Goal: Task Accomplishment & Management: Manage account settings

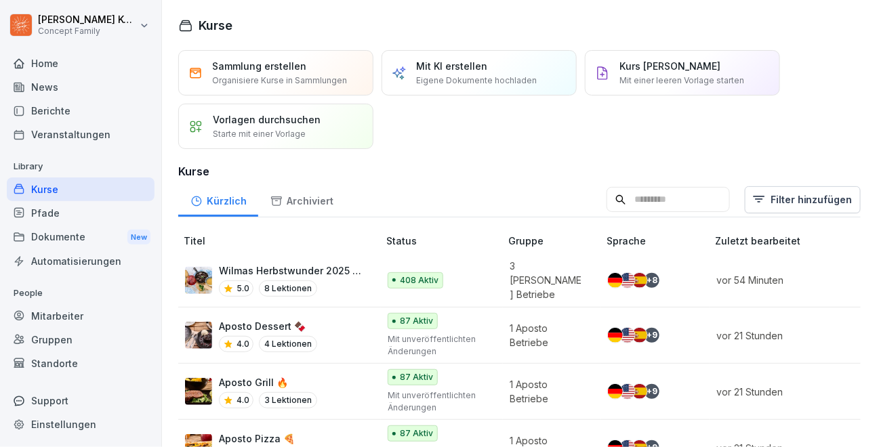
click at [323, 284] on div "5.0 8 Lektionen" at bounding box center [292, 289] width 146 height 16
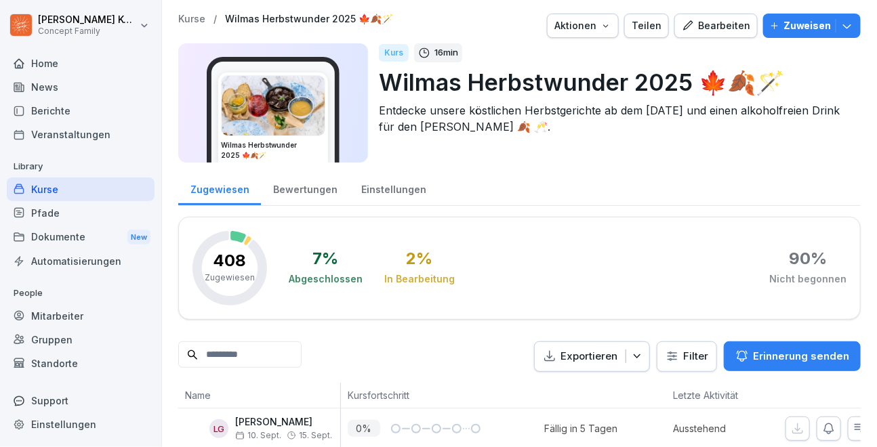
click at [295, 195] on div "Bewertungen" at bounding box center [305, 188] width 88 height 35
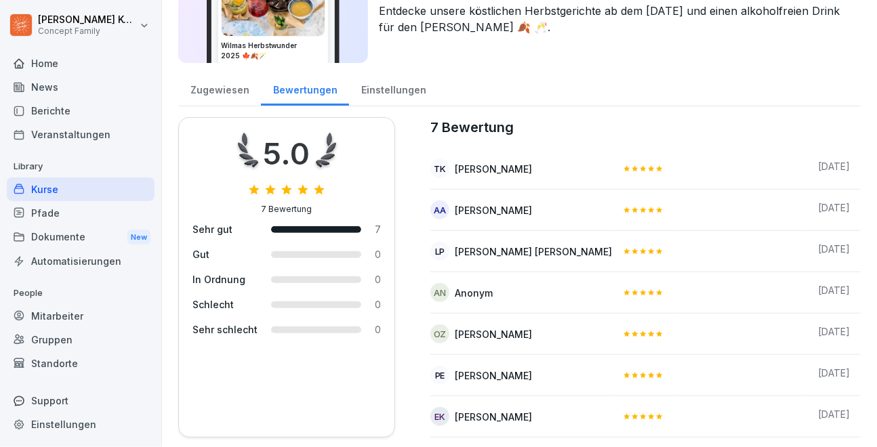
scroll to position [102, 0]
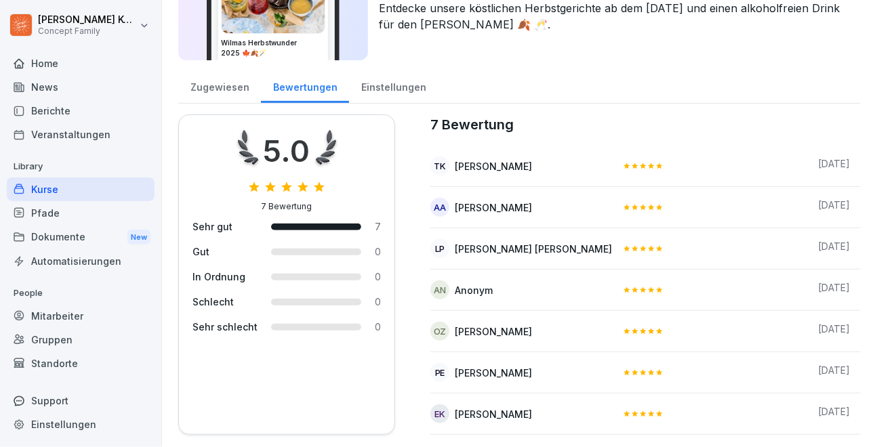
click at [42, 193] on div "Kurse" at bounding box center [81, 190] width 148 height 24
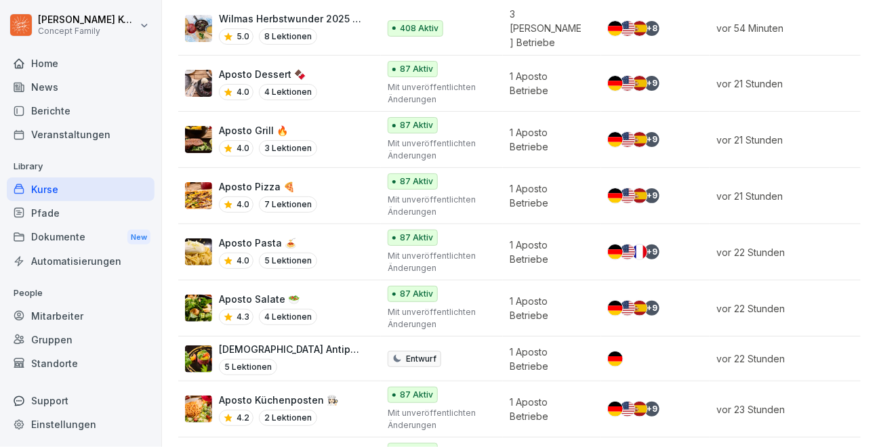
scroll to position [254, 0]
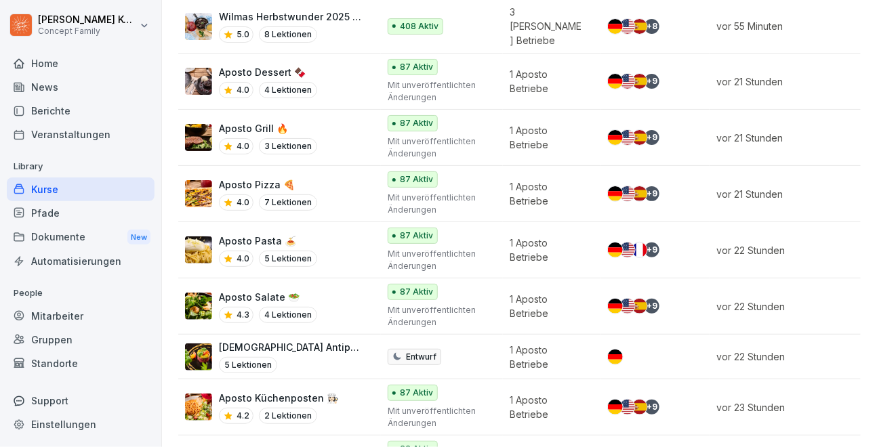
click at [36, 317] on div "Mitarbeiter" at bounding box center [81, 316] width 148 height 24
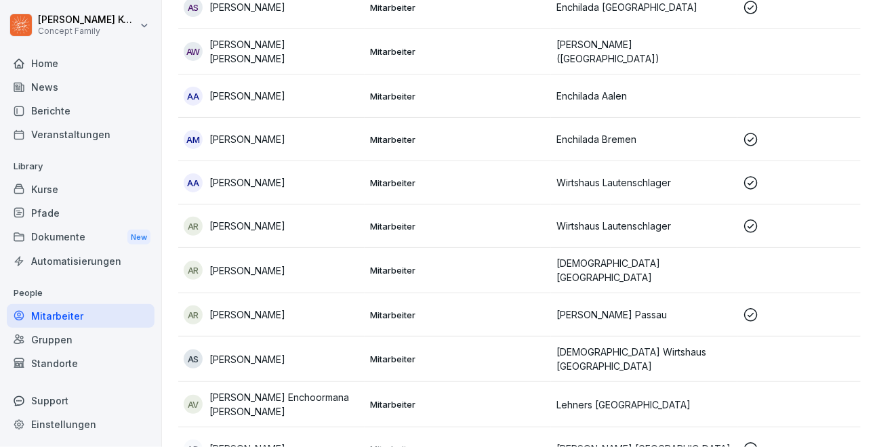
scroll to position [14, 0]
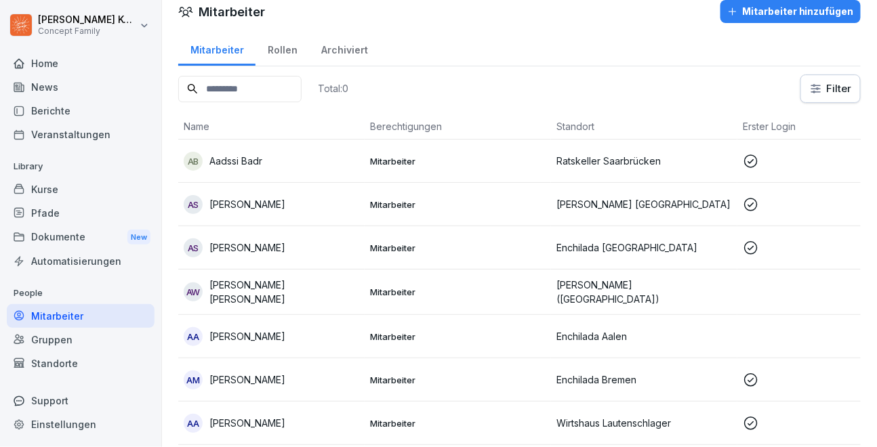
click at [218, 86] on input at bounding box center [239, 89] width 123 height 26
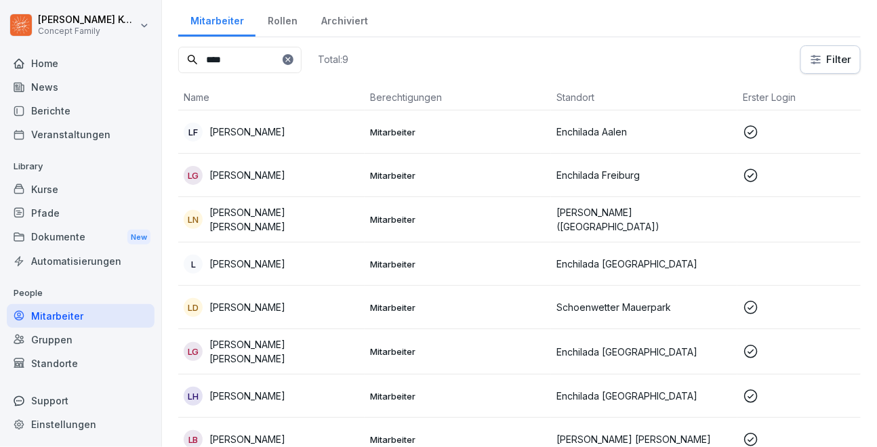
scroll to position [35, 0]
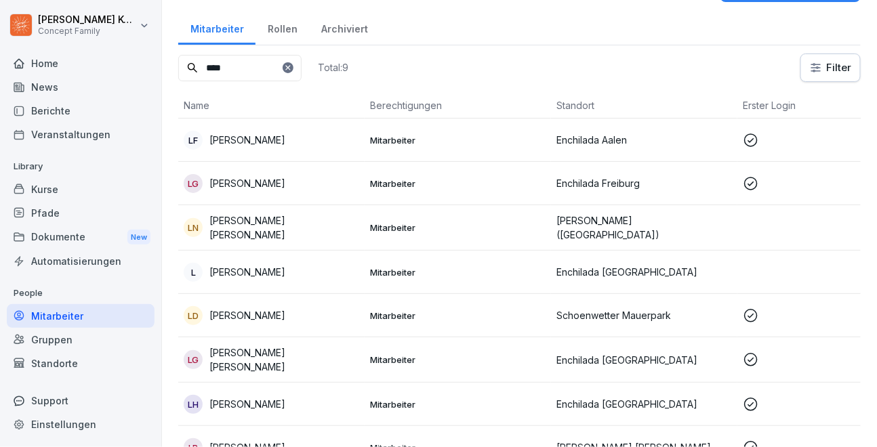
type input "****"
click at [67, 364] on div "Standorte" at bounding box center [81, 364] width 148 height 24
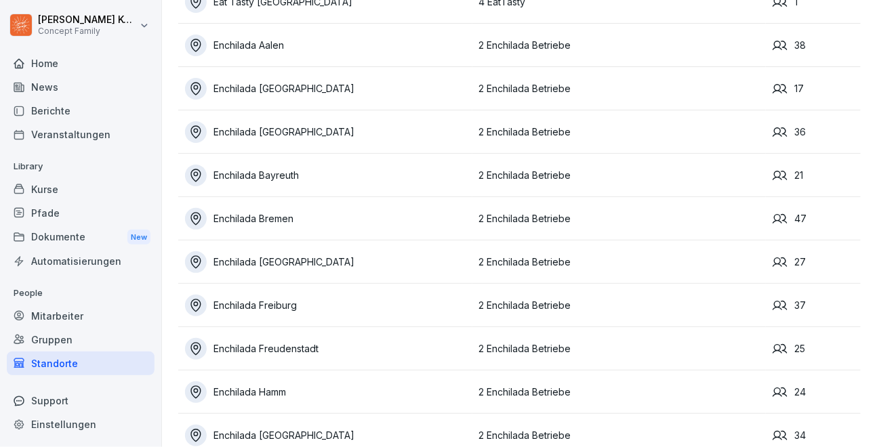
scroll to position [928, 0]
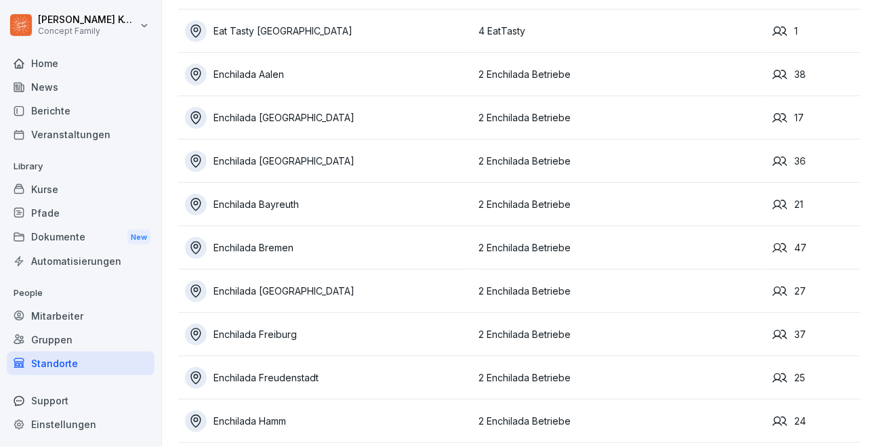
click at [327, 119] on div "Enchilada Aschaffenburg" at bounding box center [328, 118] width 287 height 22
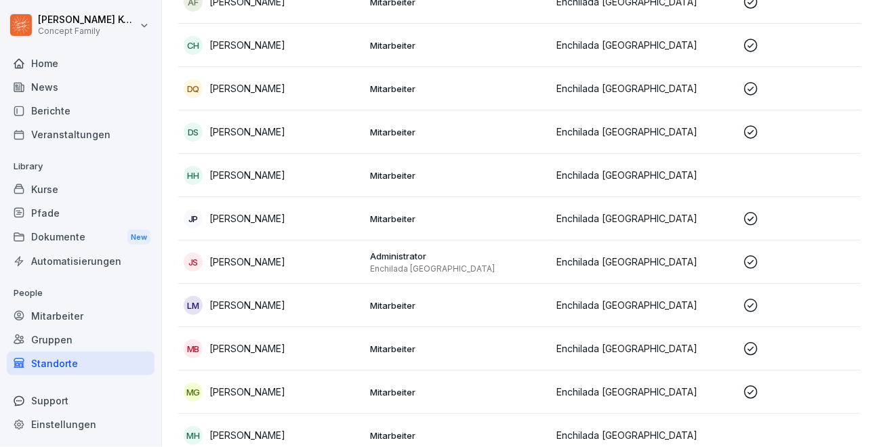
scroll to position [237, 0]
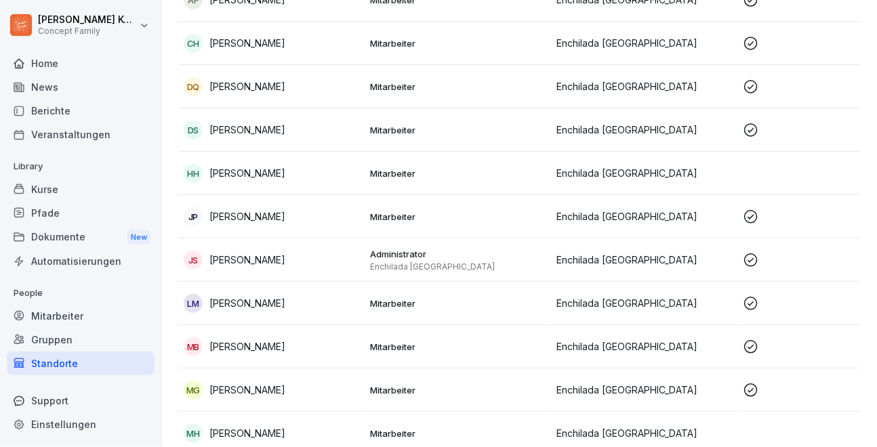
click at [453, 302] on p "Mitarbeiter" at bounding box center [458, 304] width 176 height 12
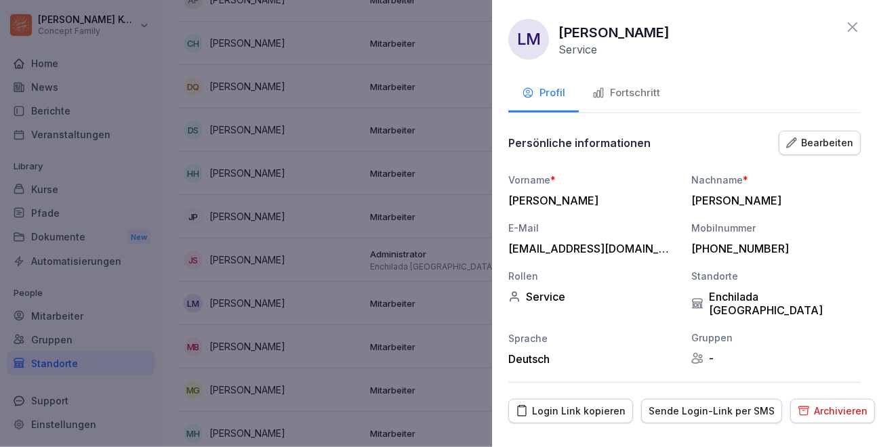
click at [205, 122] on div at bounding box center [438, 223] width 877 height 447
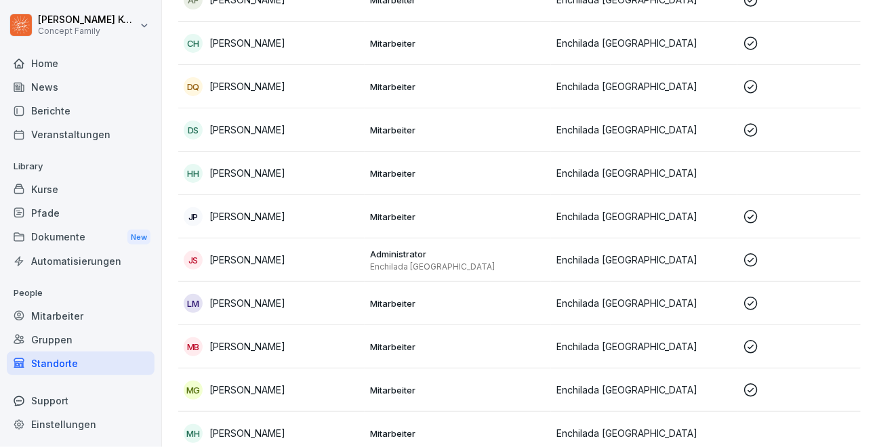
click at [44, 192] on div "Kurse" at bounding box center [81, 190] width 148 height 24
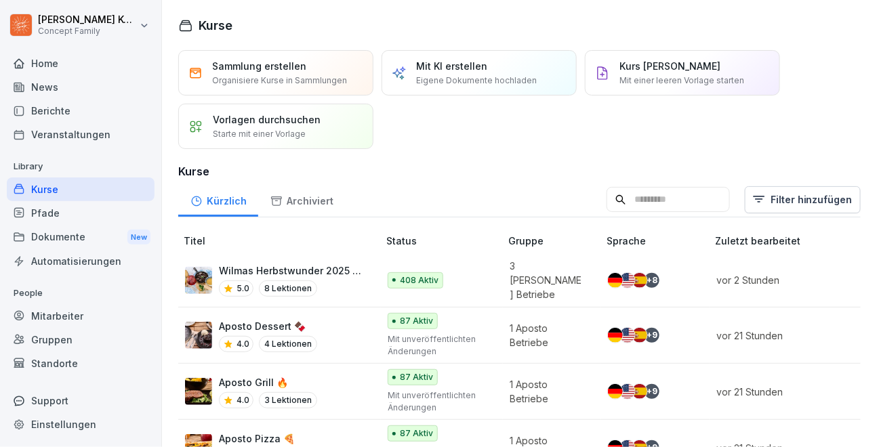
click at [338, 281] on div "5.0 8 Lektionen" at bounding box center [292, 289] width 146 height 16
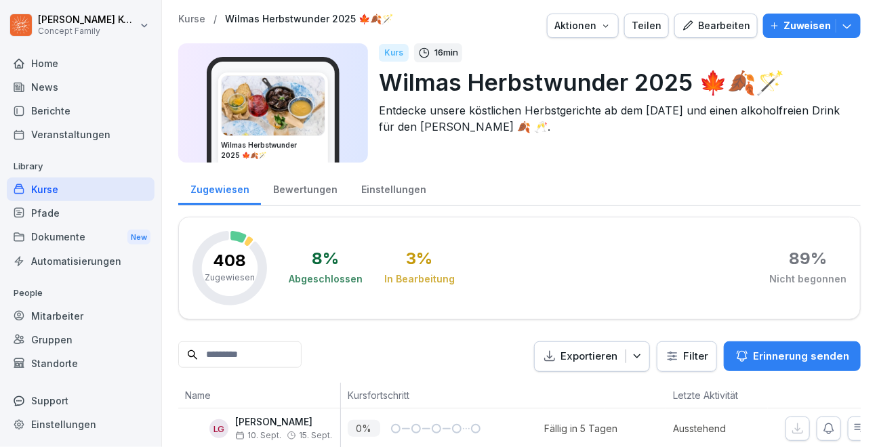
click at [732, 20] on div "Bearbeiten" at bounding box center [716, 25] width 68 height 15
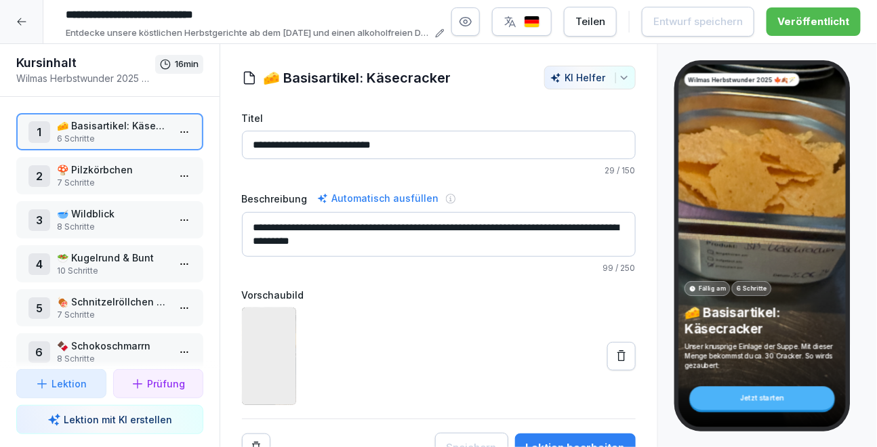
scroll to position [103, 0]
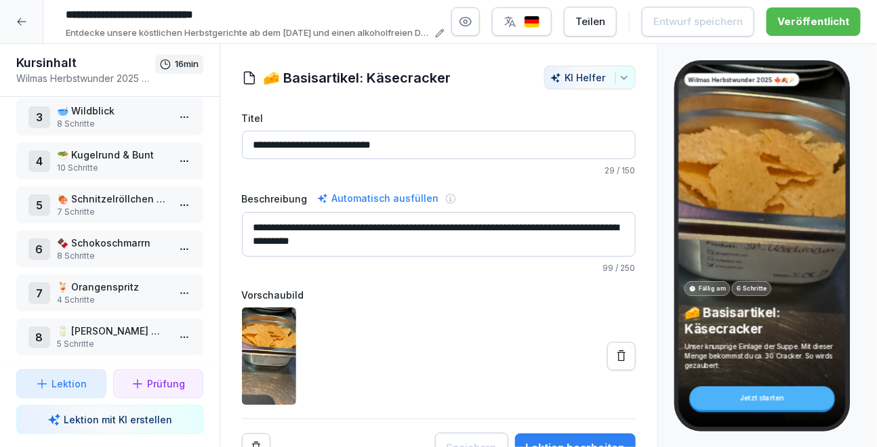
click at [104, 284] on p "🍹 Orangenspritz" at bounding box center [112, 287] width 111 height 14
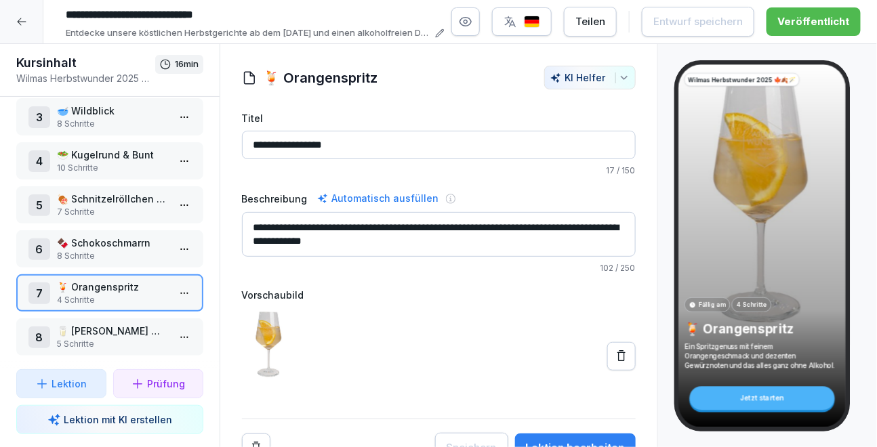
scroll to position [14, 0]
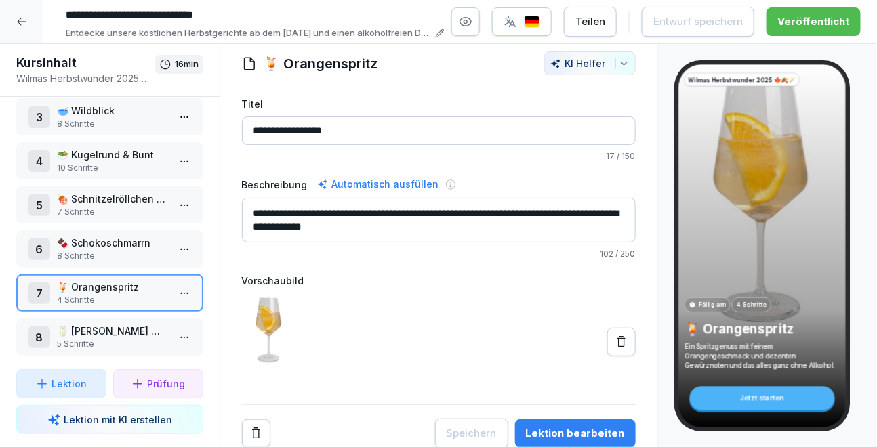
click at [572, 433] on div "Lektion bearbeiten" at bounding box center [575, 433] width 99 height 15
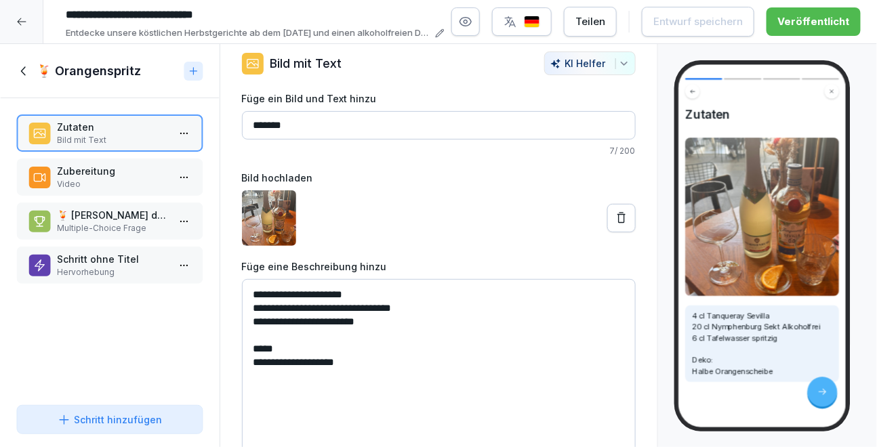
click at [261, 309] on textarea "**********" at bounding box center [439, 380] width 394 height 203
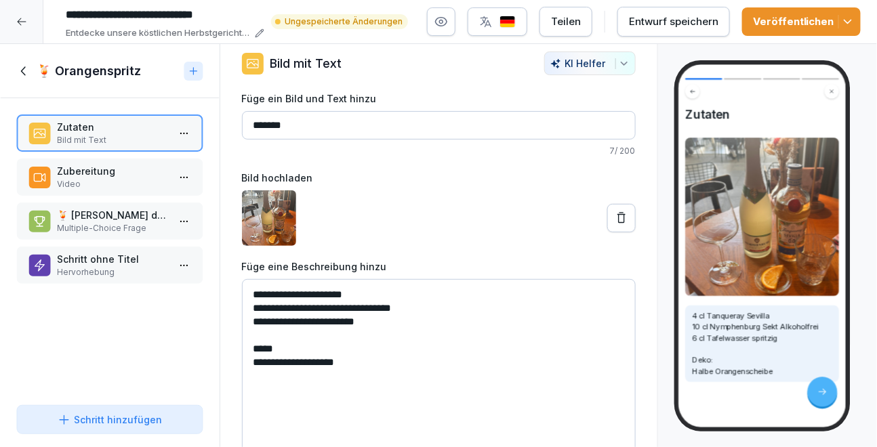
type textarea "**********"
click at [718, 26] on div "Entwurf speichern" at bounding box center [673, 21] width 89 height 15
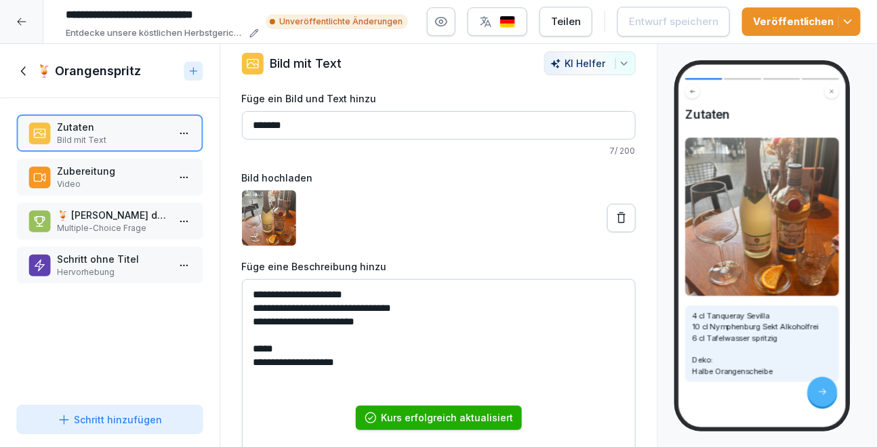
click at [796, 20] on div "Veröffentlichen" at bounding box center [801, 21] width 97 height 15
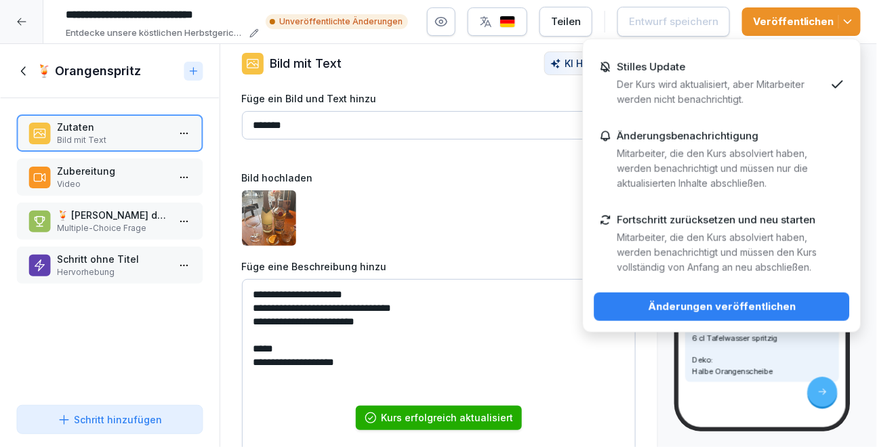
click at [702, 310] on div "Änderungen veröffentlichen" at bounding box center [722, 307] width 234 height 15
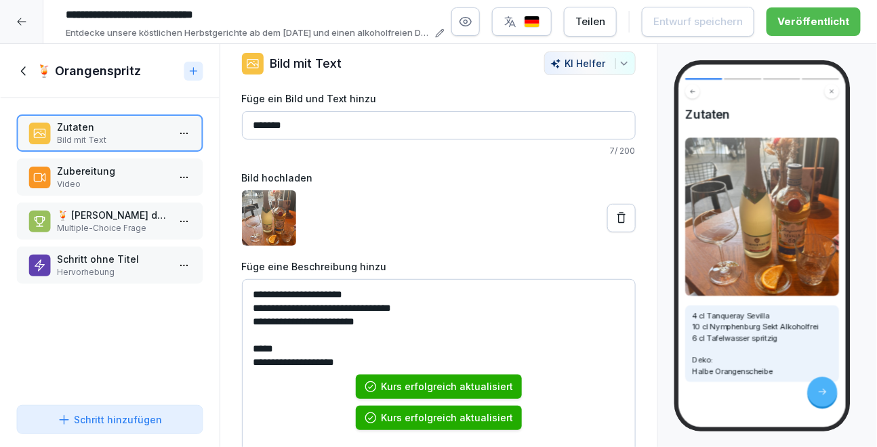
click at [517, 15] on icon "button" at bounding box center [511, 22] width 14 height 14
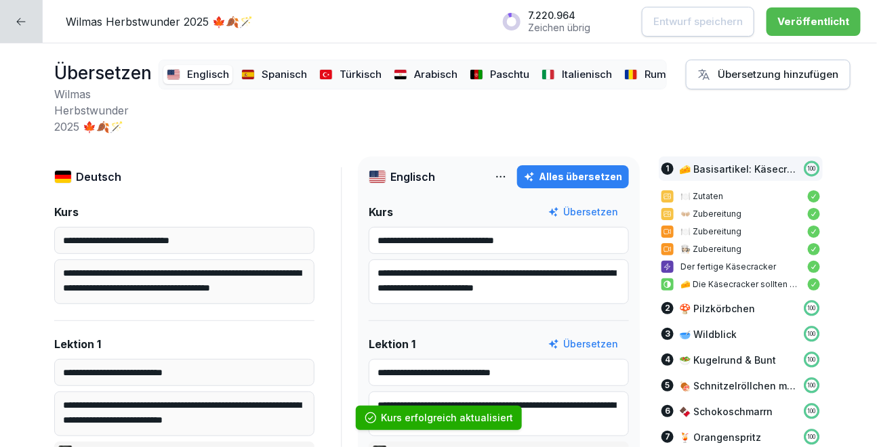
click at [741, 63] on button "Übersetzung hinzufügen" at bounding box center [768, 75] width 165 height 30
click at [274, 67] on p "Spanisch" at bounding box center [284, 75] width 45 height 16
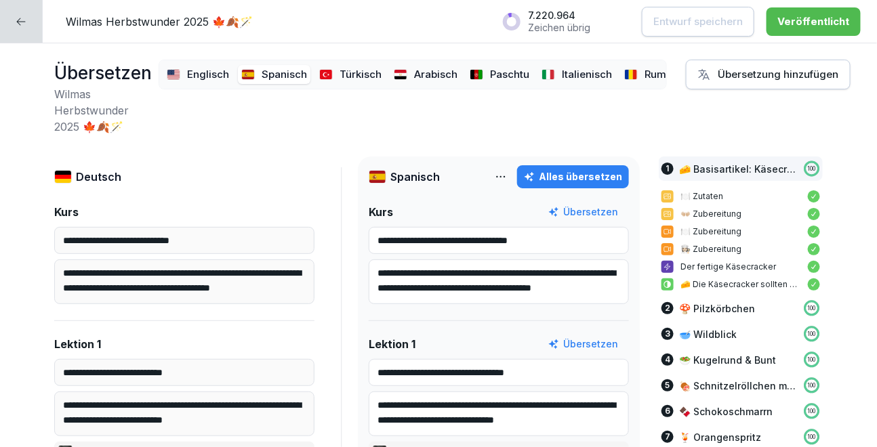
click at [778, 77] on div "Übersetzung hinzufügen" at bounding box center [768, 74] width 142 height 15
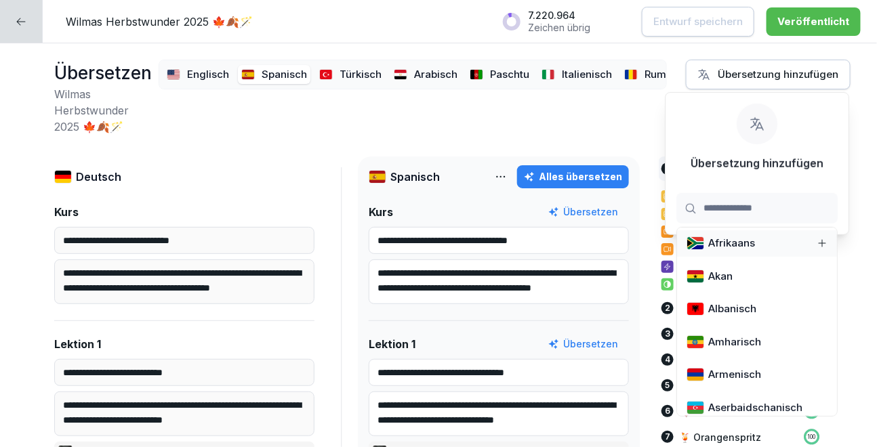
click at [360, 74] on p "Türkisch" at bounding box center [361, 75] width 42 height 16
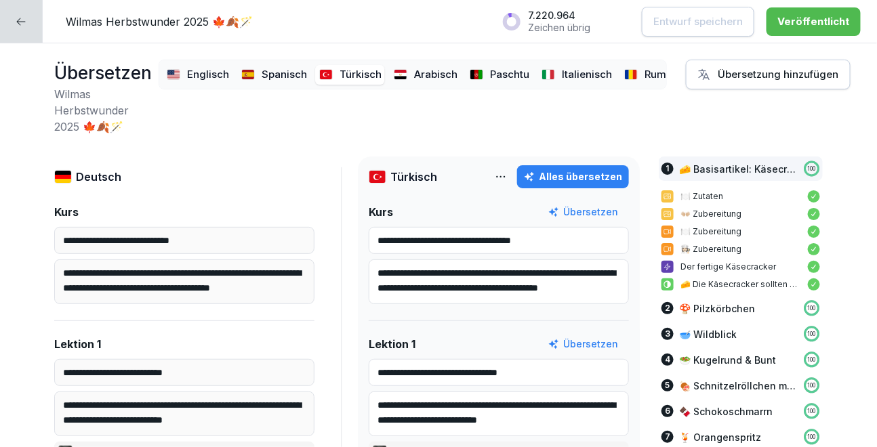
click at [765, 73] on div "Übersetzung hinzufügen" at bounding box center [768, 74] width 142 height 15
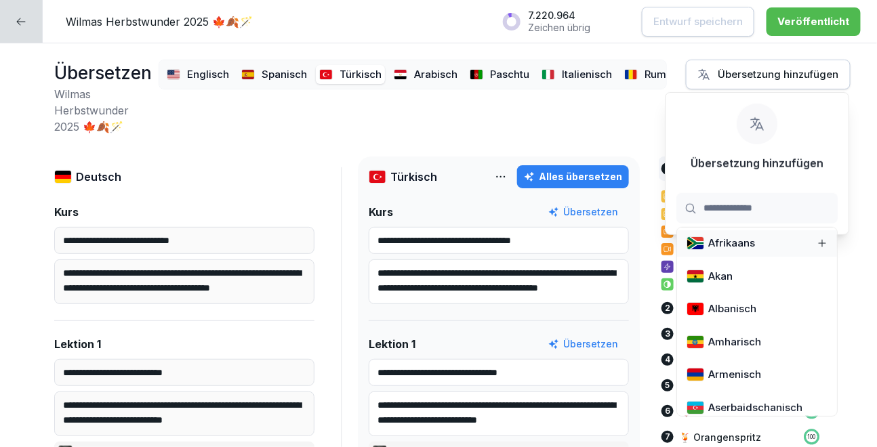
click at [425, 69] on p "Arabisch" at bounding box center [435, 75] width 43 height 16
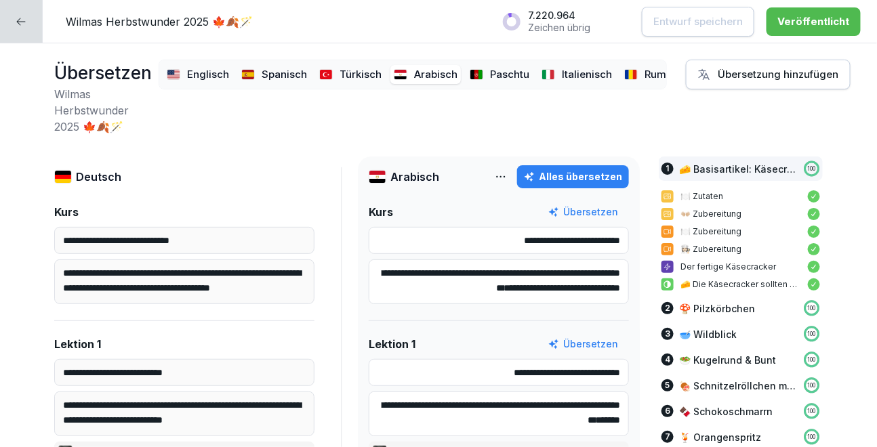
click at [825, 87] on button "Übersetzung hinzufügen" at bounding box center [768, 75] width 165 height 30
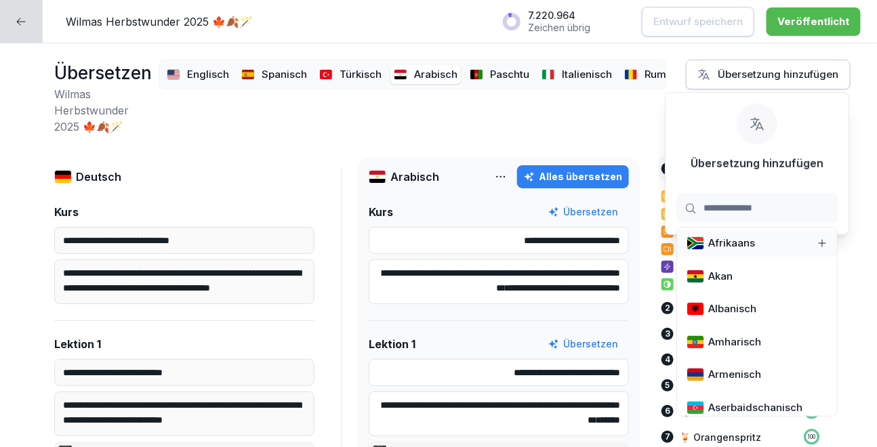
click at [777, 79] on div "Übersetzung hinzufügen" at bounding box center [768, 74] width 142 height 15
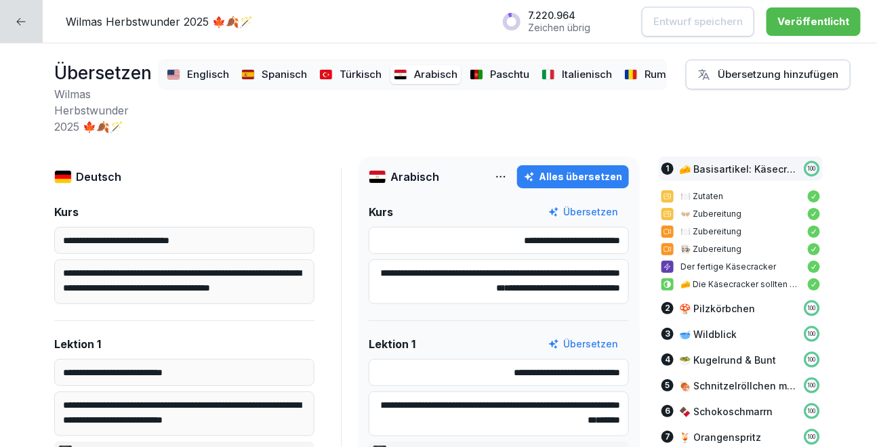
click at [821, 79] on div "Übersetzung hinzufügen" at bounding box center [768, 74] width 142 height 15
click at [555, 177] on div "Alles übersetzen" at bounding box center [573, 176] width 98 height 15
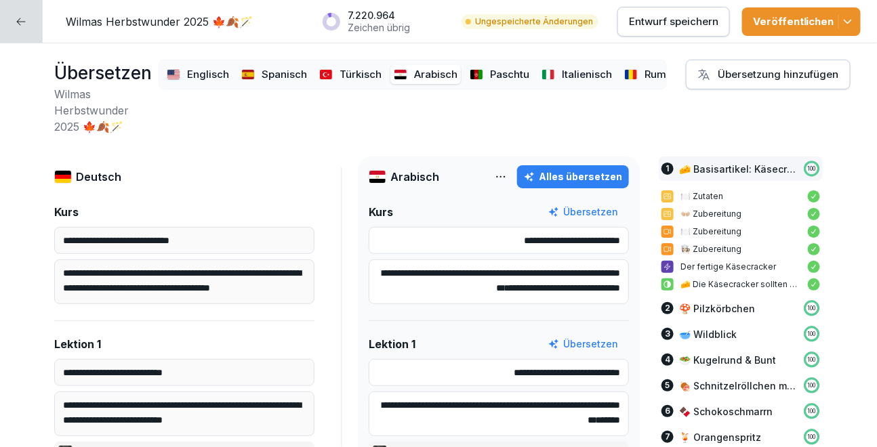
click at [502, 79] on p "Paschtu" at bounding box center [509, 75] width 39 height 16
click at [569, 174] on div "Alles übersetzen" at bounding box center [573, 176] width 98 height 15
type input "**********"
click at [262, 74] on p "Spanisch" at bounding box center [284, 75] width 45 height 16
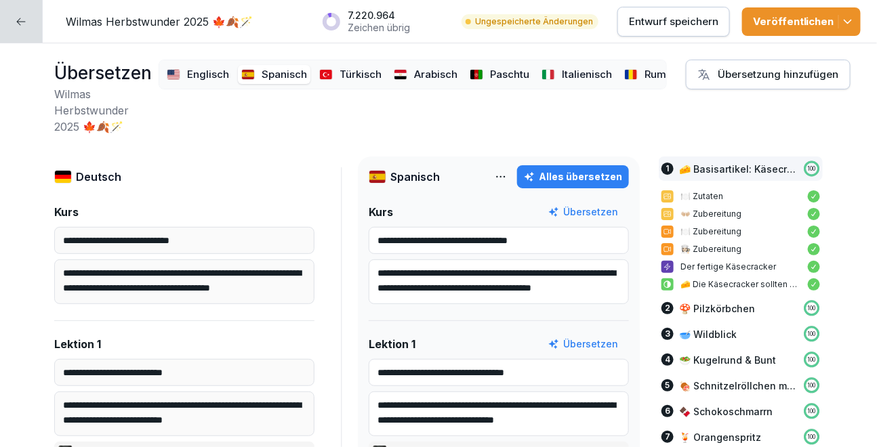
click at [620, 180] on div "Alles übersetzen" at bounding box center [573, 176] width 98 height 15
type input "**********"
click at [346, 73] on p "Türkisch" at bounding box center [361, 75] width 42 height 16
click at [579, 184] on div "Alles übersetzen" at bounding box center [573, 176] width 98 height 15
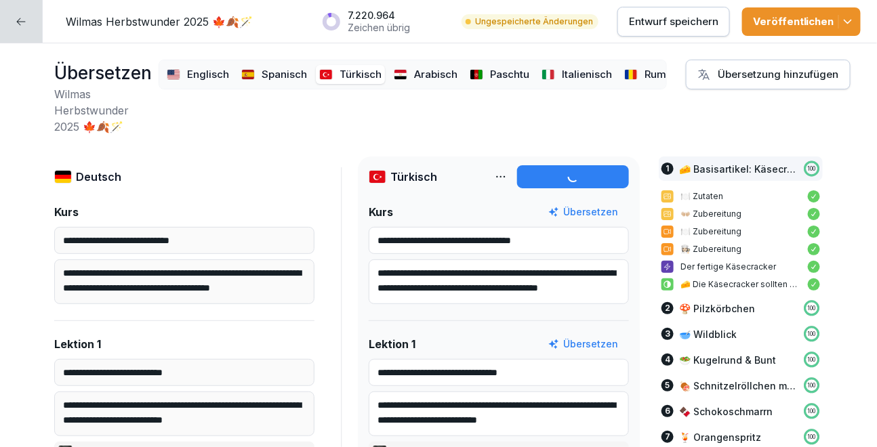
click at [430, 81] on p "Arabisch" at bounding box center [435, 75] width 43 height 16
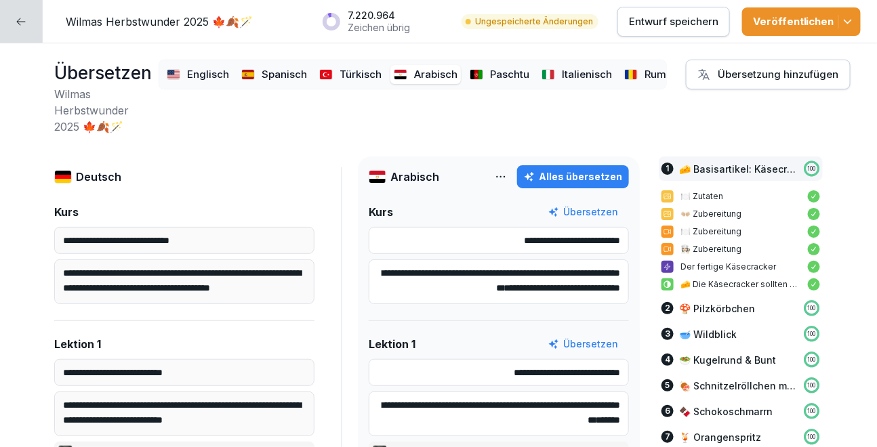
click at [609, 169] on div "Alles übersetzen" at bounding box center [573, 176] width 98 height 15
click at [504, 75] on p "Paschtu" at bounding box center [509, 75] width 39 height 16
click at [581, 179] on div "Alles übersetzen" at bounding box center [573, 176] width 98 height 15
type input "**********"
click at [570, 70] on p "Italienisch" at bounding box center [587, 75] width 50 height 16
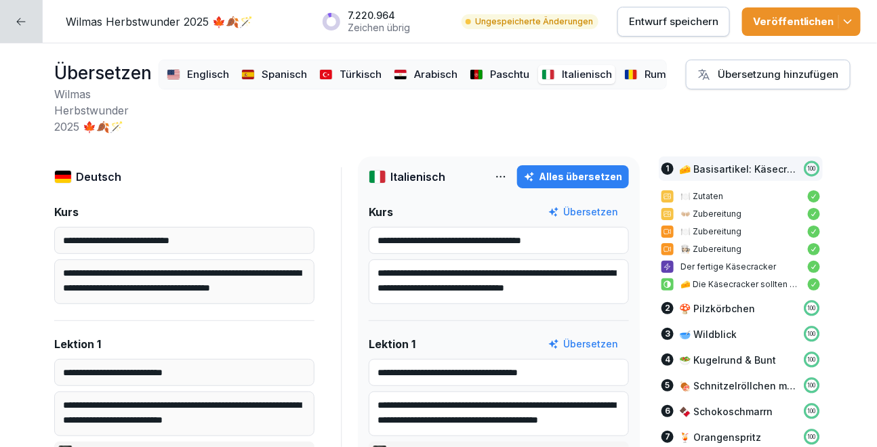
click at [606, 177] on div "Alles übersetzen" at bounding box center [573, 176] width 98 height 15
click at [654, 73] on p "Rumänisch" at bounding box center [672, 75] width 54 height 16
click at [598, 167] on button "Alles übersetzen" at bounding box center [573, 176] width 112 height 23
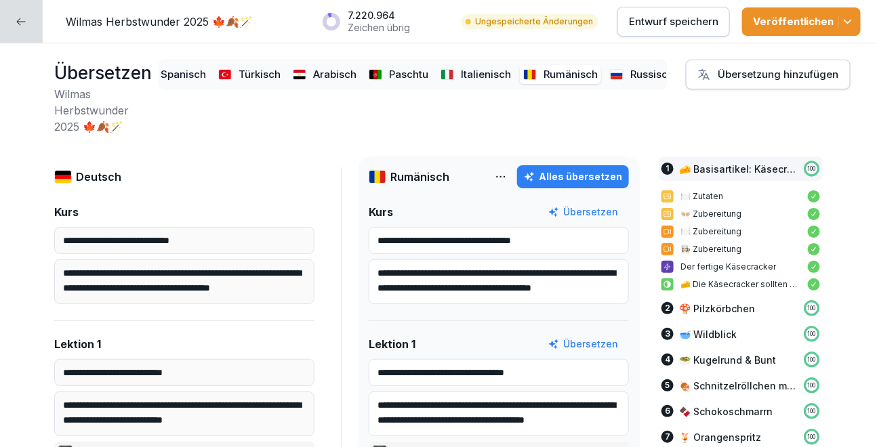
scroll to position [0, 112]
click at [613, 70] on div "Russisch" at bounding box center [631, 75] width 70 height 20
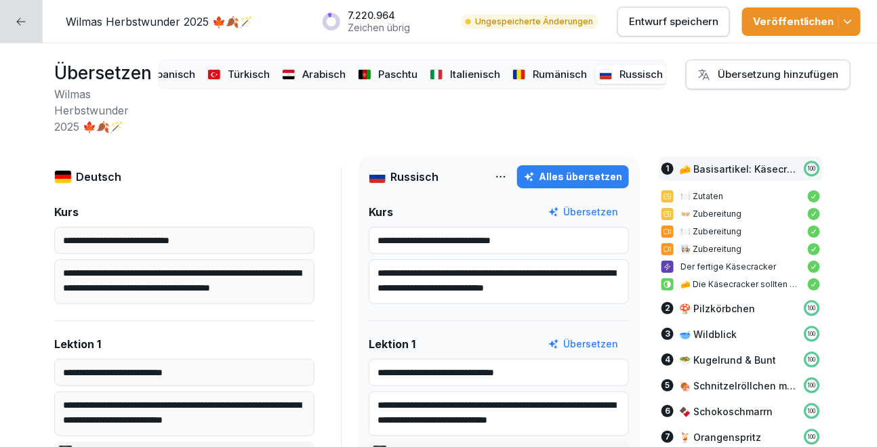
click at [580, 181] on div "Alles übersetzen" at bounding box center [573, 176] width 98 height 15
type input "**********"
click at [554, 68] on p "Französisch" at bounding box center [560, 75] width 60 height 16
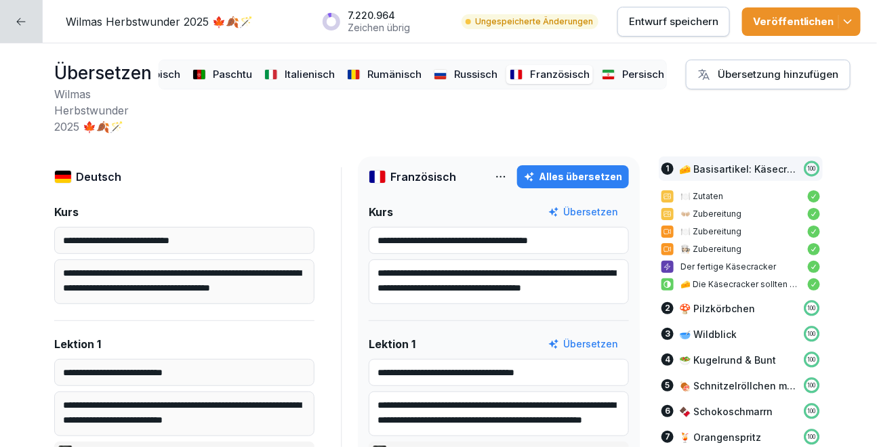
click at [569, 171] on div "Alles übersetzen" at bounding box center [573, 176] width 98 height 15
click at [634, 75] on p "Persisch" at bounding box center [643, 75] width 42 height 16
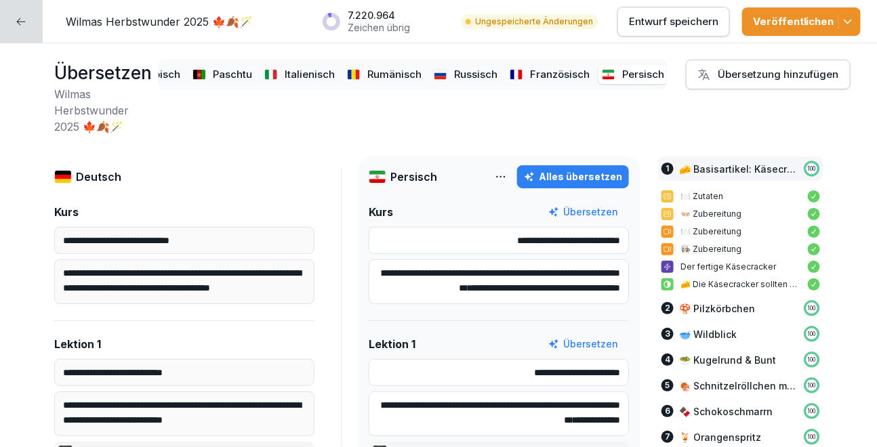
click at [607, 171] on div "Alles übersetzen" at bounding box center [573, 176] width 98 height 15
click at [767, 37] on div "7.220.964 Zeichen übrig Ungespeicherte Änderungen Entwurf speichern Veröffentli…" at bounding box center [588, 21] width 546 height 35
click at [779, 28] on button "Veröffentlichen" at bounding box center [801, 21] width 119 height 28
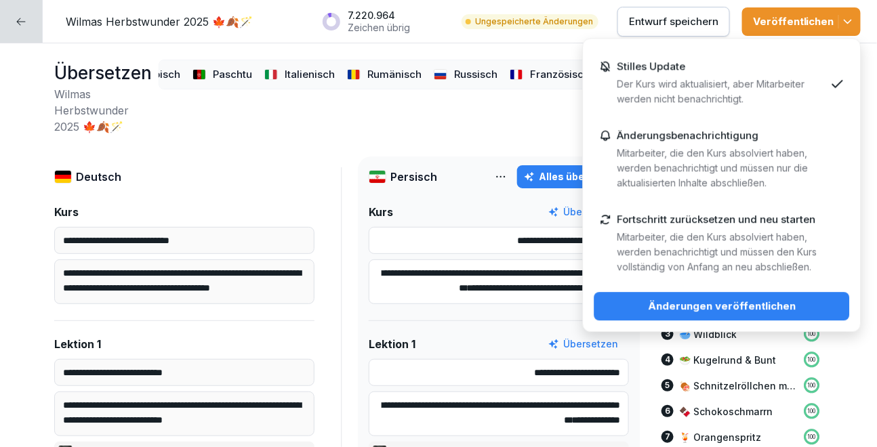
click at [659, 296] on button "Änderungen veröffentlichen" at bounding box center [722, 306] width 256 height 28
